Goal: Check status: Check status

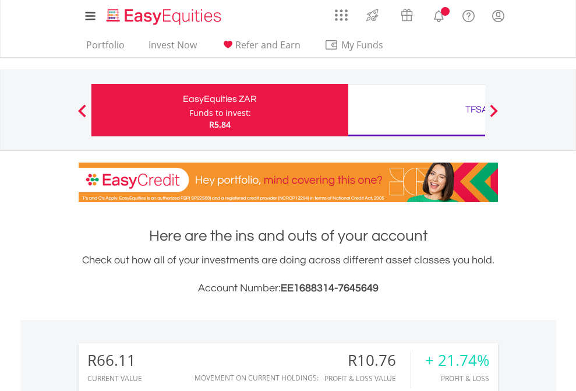
scroll to position [112, 183]
click at [189, 110] on div "Funds to invest:" at bounding box center [220, 113] width 62 height 12
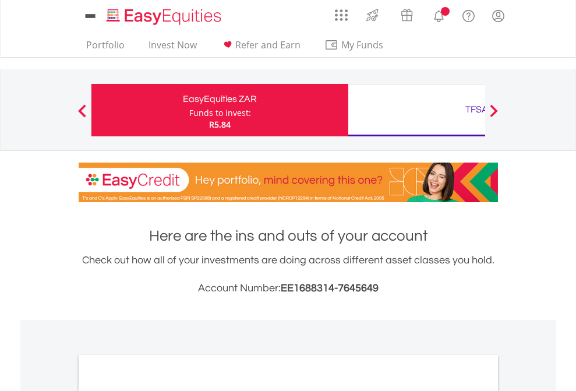
scroll to position [700, 0]
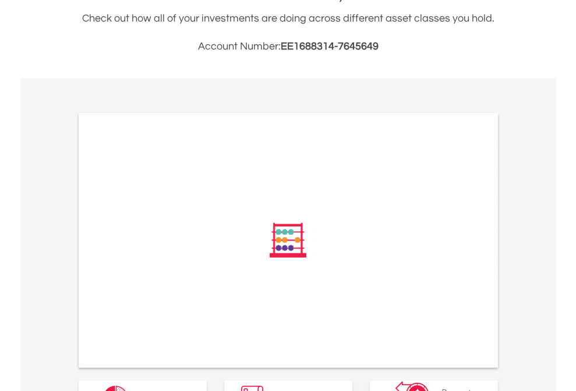
click at [130, 390] on span "All Holdings" at bounding box center [156, 396] width 52 height 13
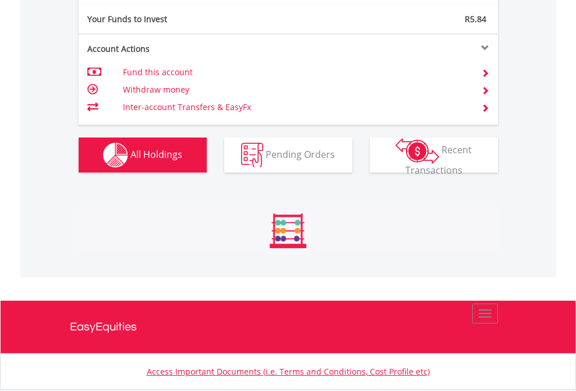
scroll to position [112, 183]
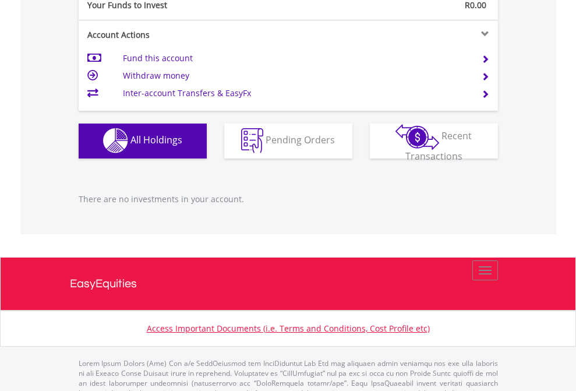
scroll to position [1153, 0]
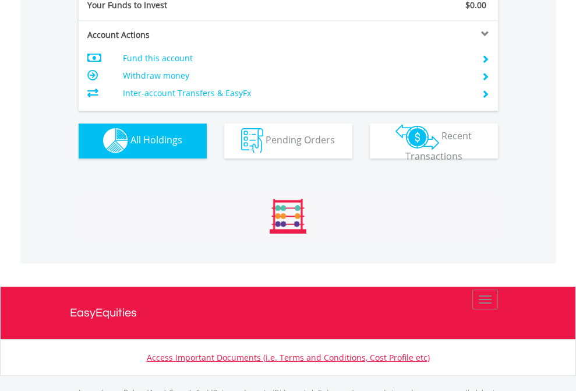
scroll to position [1153, 0]
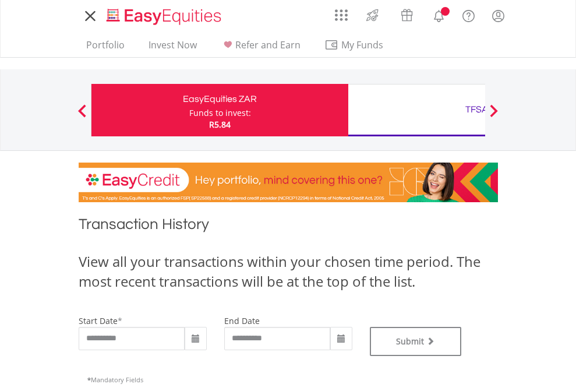
type input "**********"
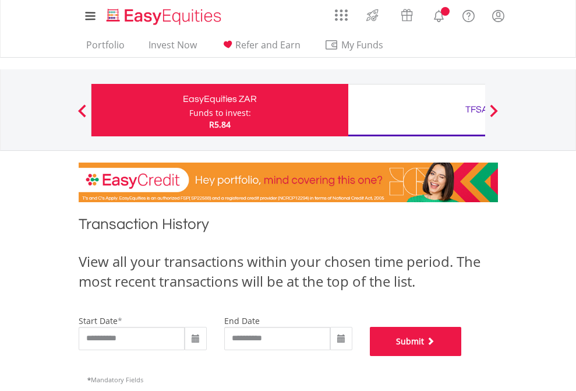
click at [462, 356] on button "Submit" at bounding box center [416, 341] width 92 height 29
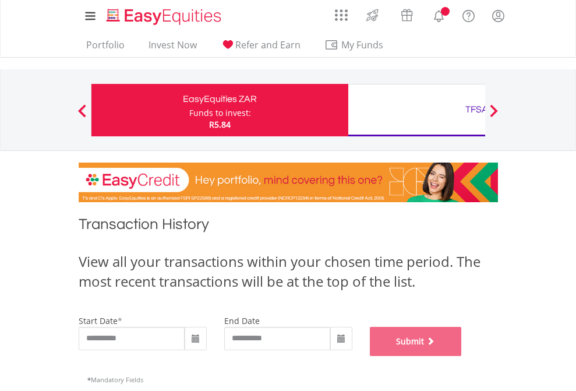
scroll to position [472, 0]
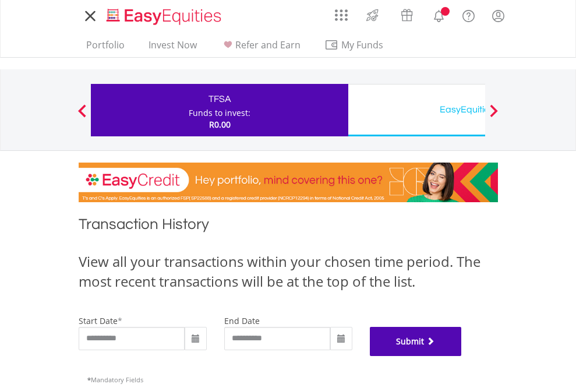
click at [462, 356] on button "Submit" at bounding box center [416, 341] width 92 height 29
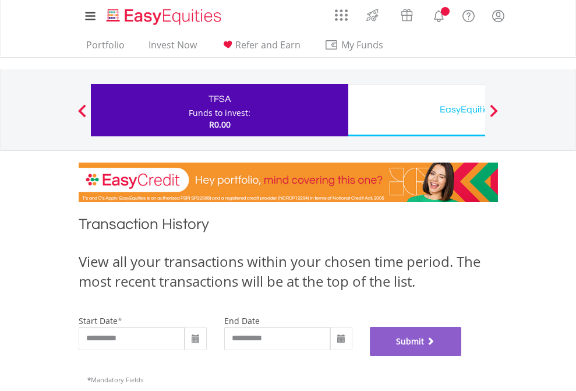
scroll to position [472, 0]
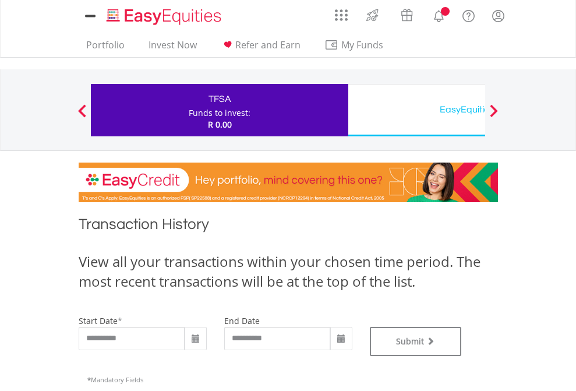
click at [416, 110] on div "EasyEquities USD" at bounding box center [476, 109] width 243 height 16
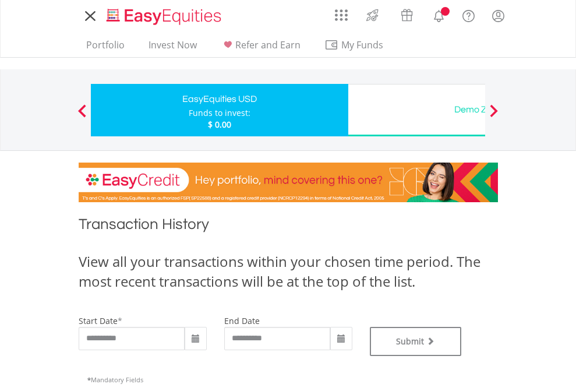
type input "**********"
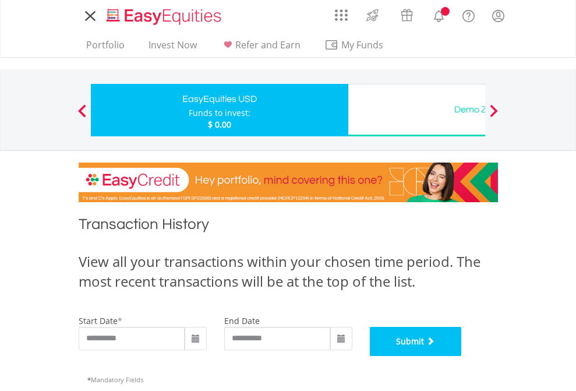
click at [462, 356] on button "Submit" at bounding box center [416, 341] width 92 height 29
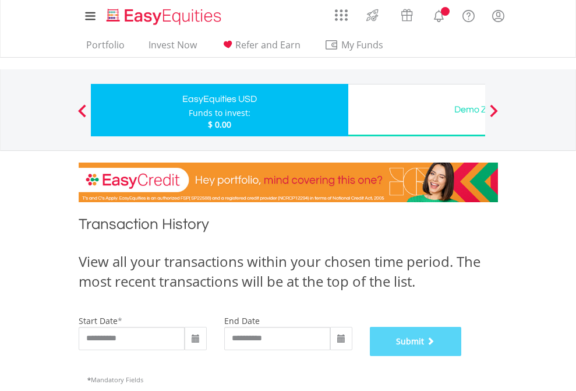
scroll to position [472, 0]
